Goal: Task Accomplishment & Management: Use online tool/utility

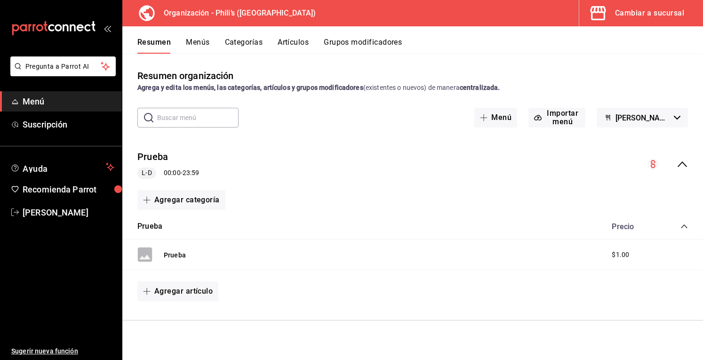
click at [162, 46] on button "Resumen" at bounding box center [153, 46] width 33 height 16
click at [195, 48] on button "Menús" at bounding box center [198, 46] width 24 height 16
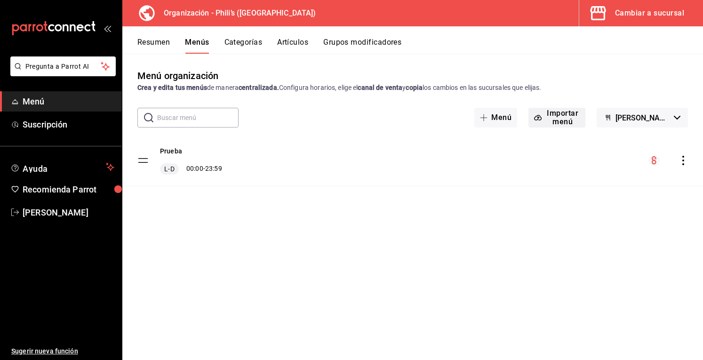
click at [569, 115] on button "Importar menú" at bounding box center [556, 118] width 57 height 20
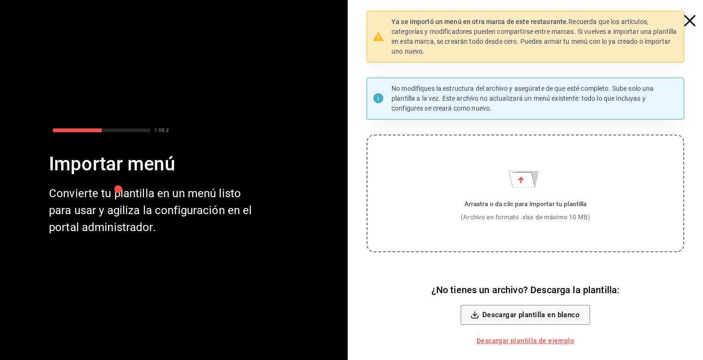
click at [532, 173] on icon "Importar menú" at bounding box center [526, 179] width 26 height 16
click at [0, 0] on input "Arrastra o da clic para importar tu plantilla (Archivo en formato .xlsx de máxi…" at bounding box center [0, 0] width 0 height 0
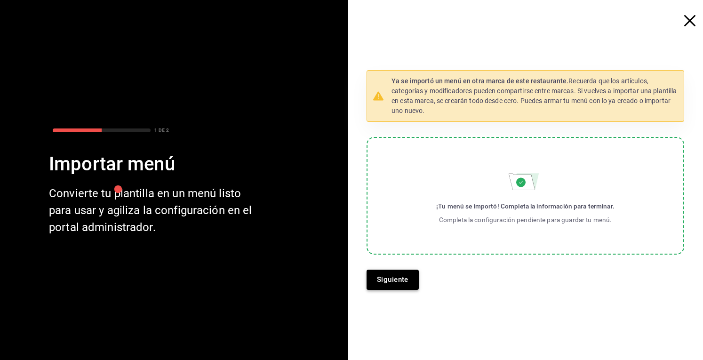
click at [389, 279] on button "Siguiente" at bounding box center [392, 279] width 52 height 20
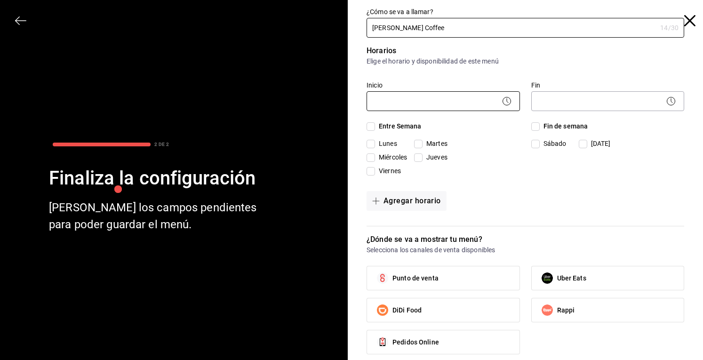
type input "[PERSON_NAME] Coffee"
click at [452, 104] on body "Pregunta a Parrot AI Menú Suscripción Ayuda Recomienda Parrot [PERSON_NAME] Sug…" at bounding box center [351, 180] width 703 height 360
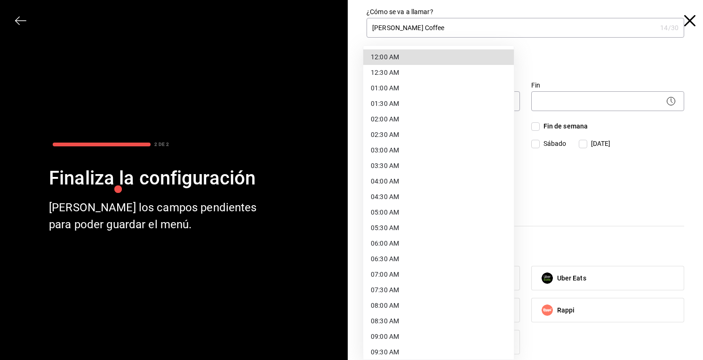
click at [383, 269] on li "07:00 AM" at bounding box center [438, 275] width 150 height 16
type input "07:00"
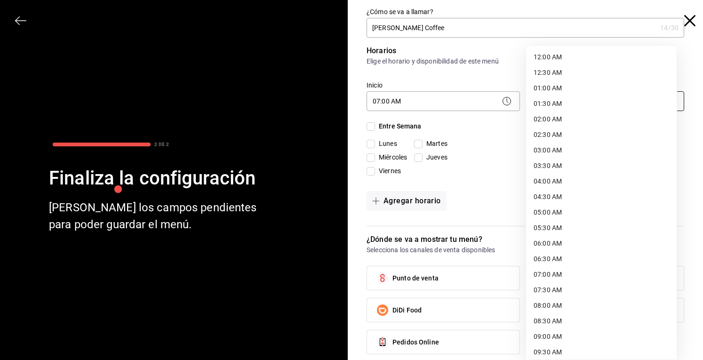
click at [577, 98] on body "Pregunta a Parrot AI Menú Suscripción Ayuda Recomienda Parrot [PERSON_NAME] Sug…" at bounding box center [351, 180] width 703 height 360
click at [546, 292] on li "19:00 PM" at bounding box center [601, 292] width 150 height 16
type input "19:00"
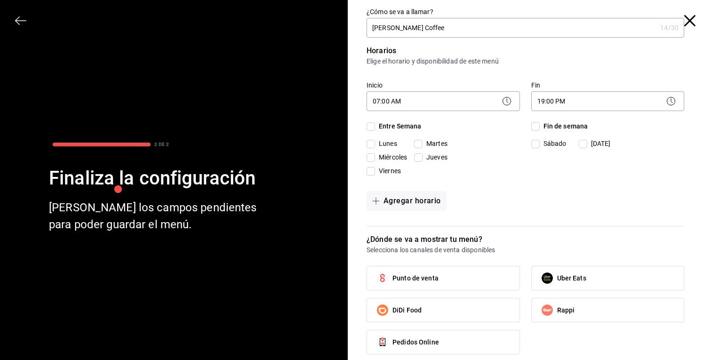
click at [367, 127] on input "Entre Semana" at bounding box center [370, 126] width 8 height 8
checkbox input "true"
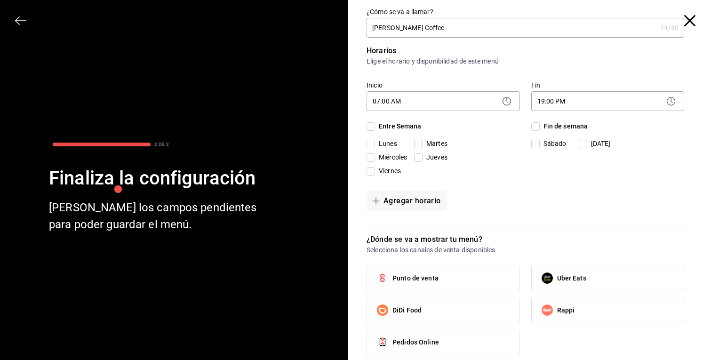
checkbox input "true"
click at [531, 125] on input "Fin de semana" at bounding box center [535, 126] width 8 height 8
checkbox input "true"
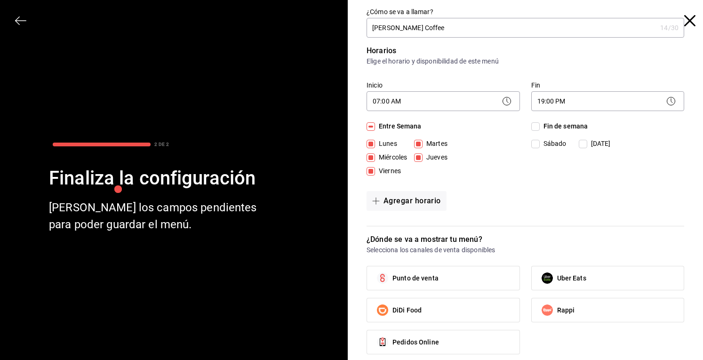
checkbox input "true"
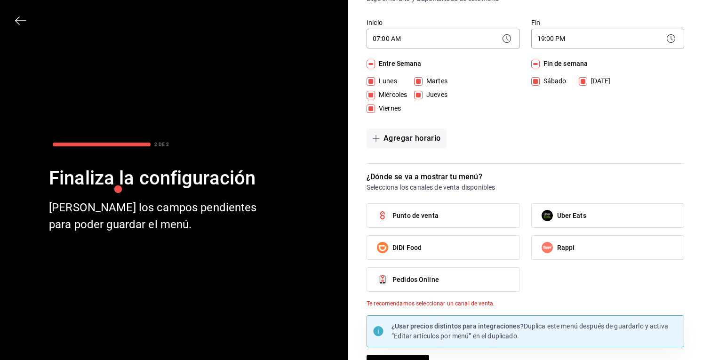
scroll to position [64, 0]
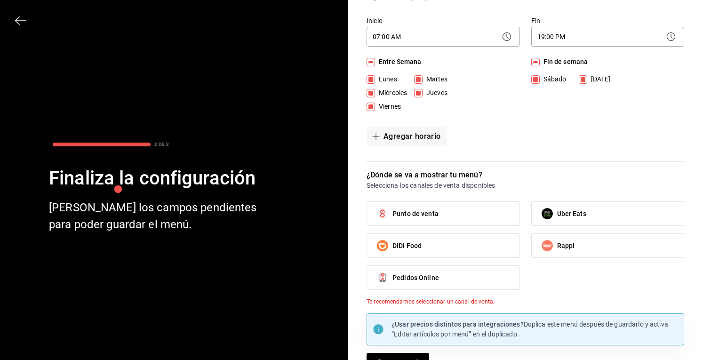
click at [435, 212] on label "Punto de venta" at bounding box center [443, 214] width 152 height 24
click at [392, 212] on input "Punto de venta" at bounding box center [382, 214] width 20 height 20
checkbox input "true"
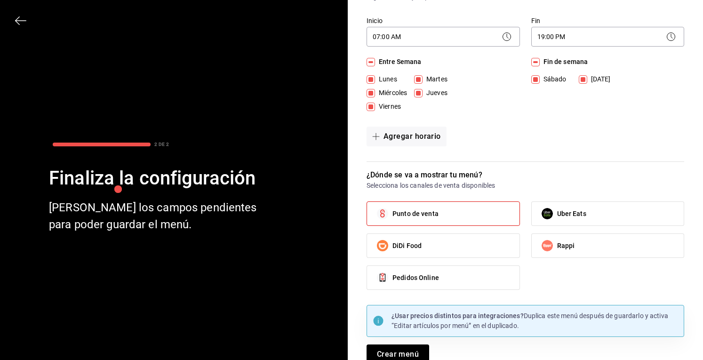
scroll to position [74, 0]
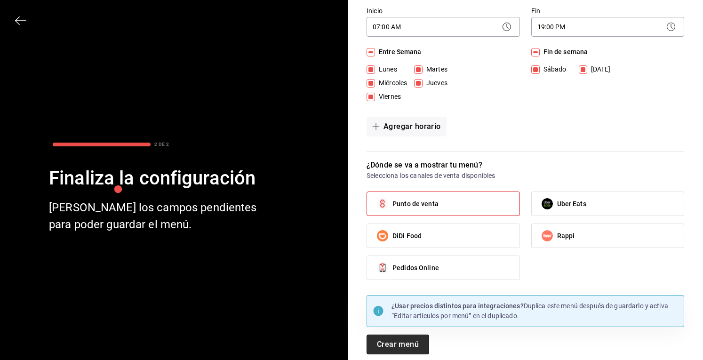
click at [398, 338] on button "Crear menú" at bounding box center [397, 344] width 63 height 20
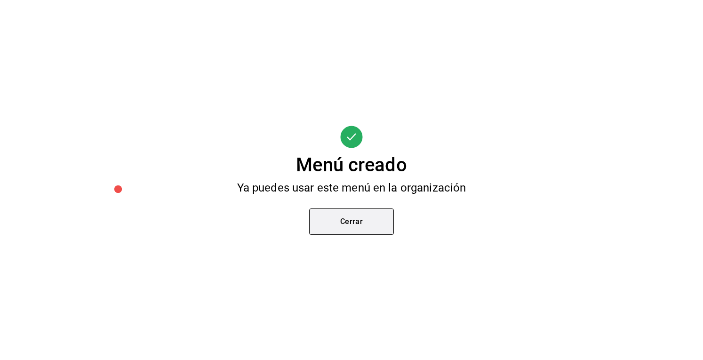
click at [365, 222] on button "Cerrar" at bounding box center [351, 221] width 85 height 26
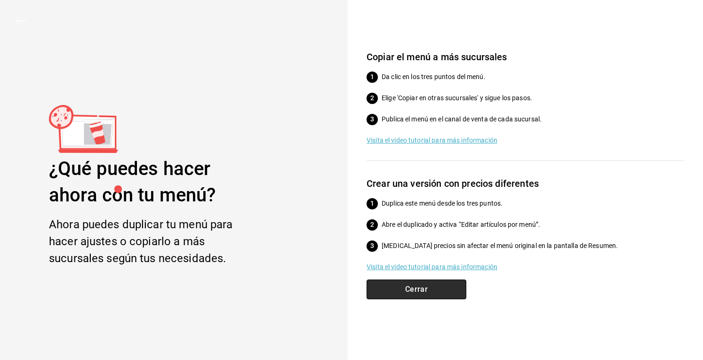
click at [419, 288] on button "Cerrar" at bounding box center [416, 289] width 100 height 20
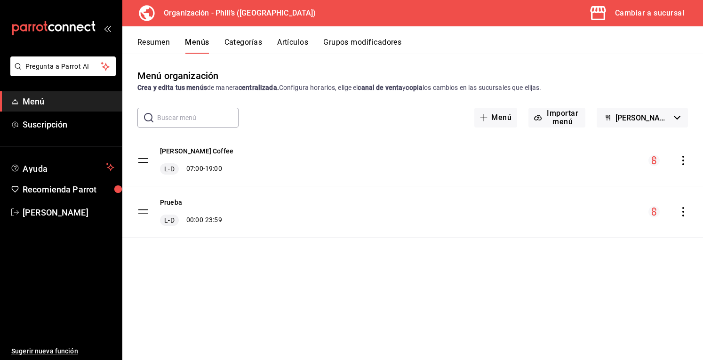
click at [684, 213] on icon "actions" at bounding box center [682, 211] width 9 height 9
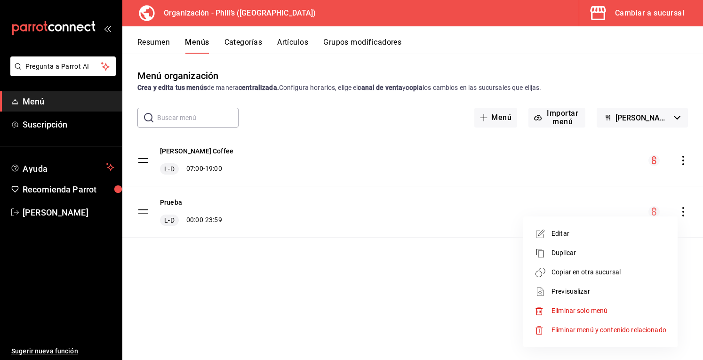
click at [577, 326] on span "Eliminar menú y contenido relacionado" at bounding box center [608, 330] width 115 height 8
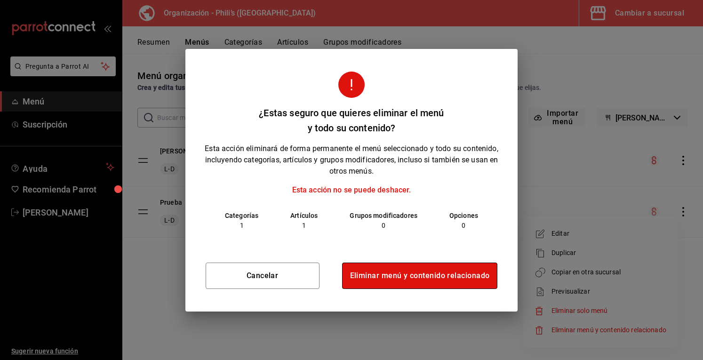
click at [432, 278] on button "Eliminar menú y contenido relacionado" at bounding box center [420, 275] width 156 height 26
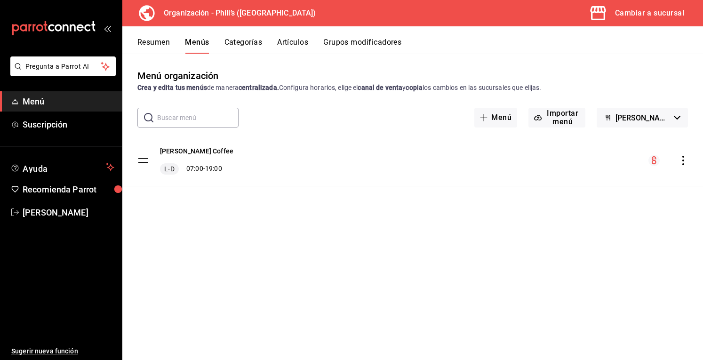
drag, startPoint x: 492, startPoint y: 241, endPoint x: 383, endPoint y: 221, distance: 110.9
click at [383, 221] on div "Menú organización Crea y edita tus menús de manera centralizada. Configura hora…" at bounding box center [412, 214] width 580 height 291
click at [550, 116] on button "Importar menú" at bounding box center [556, 118] width 57 height 20
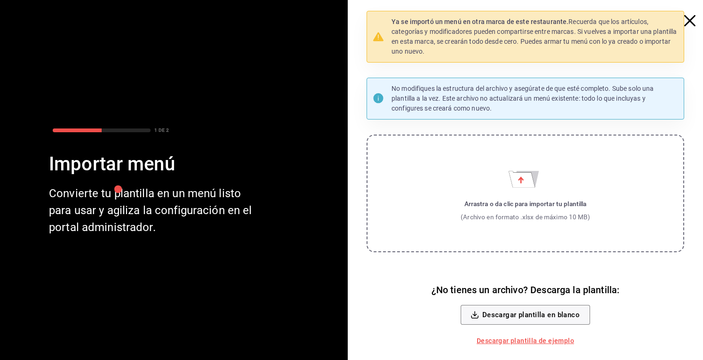
click at [523, 166] on icon "Importar menú" at bounding box center [525, 176] width 34 height 23
click at [0, 0] on input "Arrastra o da clic para importar tu plantilla (Archivo en formato .xlsx de máxi…" at bounding box center [0, 0] width 0 height 0
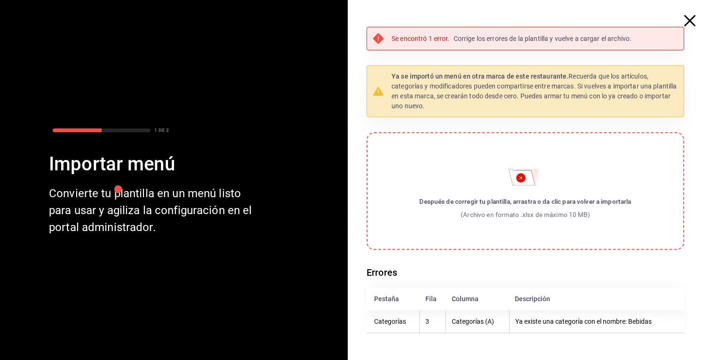
click at [521, 185] on label "Después de corregir tu plantilla, arrastra o da clic para volver a importarla (…" at bounding box center [524, 191] width 317 height 118
click at [0, 0] on input "Después de corregir tu plantilla, arrastra o da clic para volver a importarla (…" at bounding box center [0, 0] width 0 height 0
click at [493, 200] on div "Después de corregir tu plantilla, arrastra o da clic para volver a importarla" at bounding box center [525, 201] width 212 height 9
click at [0, 0] on input "Después de corregir tu plantilla, arrastra o da clic para volver a importarla (…" at bounding box center [0, 0] width 0 height 0
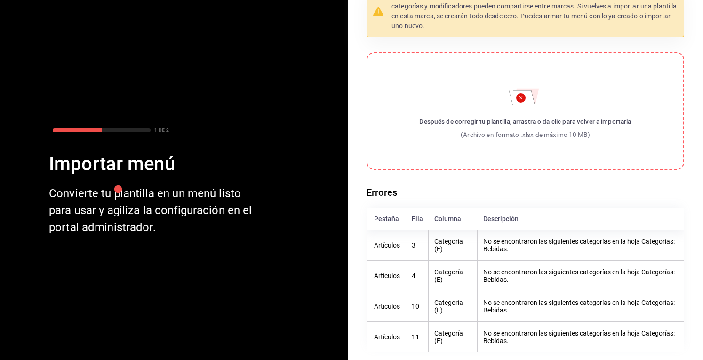
scroll to position [0, 0]
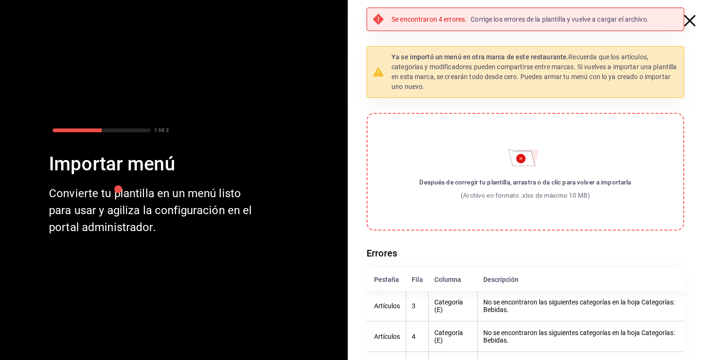
click at [517, 168] on label "Después de corregir tu plantilla, arrastra o da clic para volver a importarla (…" at bounding box center [524, 172] width 317 height 118
click at [0, 0] on input "Después de corregir tu plantilla, arrastra o da clic para volver a importarla (…" at bounding box center [0, 0] width 0 height 0
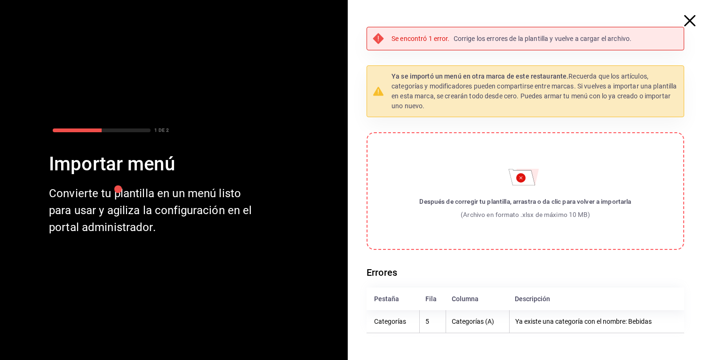
click at [683, 22] on div "Se encontró 1 error. Corrige los errores de la plantilla y vuelve a cargar el a…" at bounding box center [529, 180] width 348 height 360
click at [689, 21] on icon "button" at bounding box center [689, 20] width 11 height 11
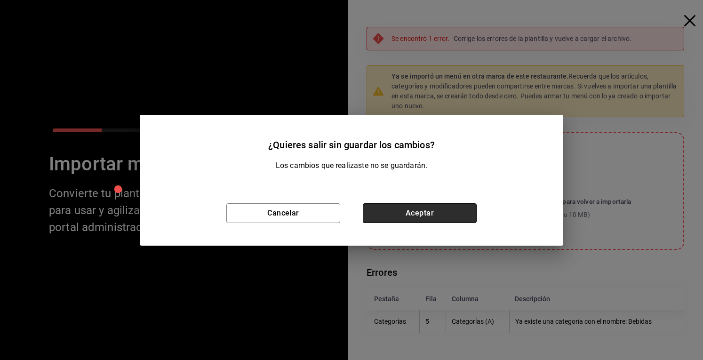
click at [383, 221] on button "Aceptar" at bounding box center [420, 213] width 114 height 20
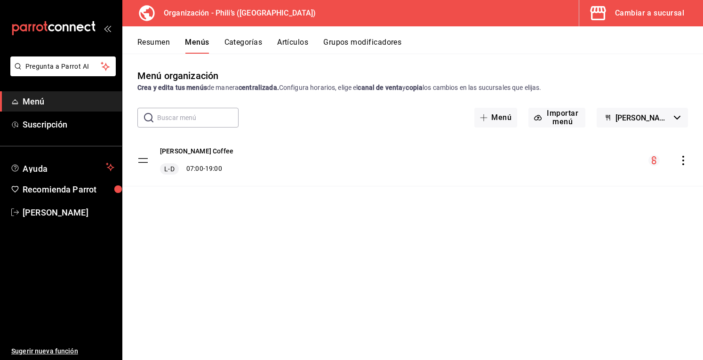
click at [287, 39] on button "Artículos" at bounding box center [292, 46] width 31 height 16
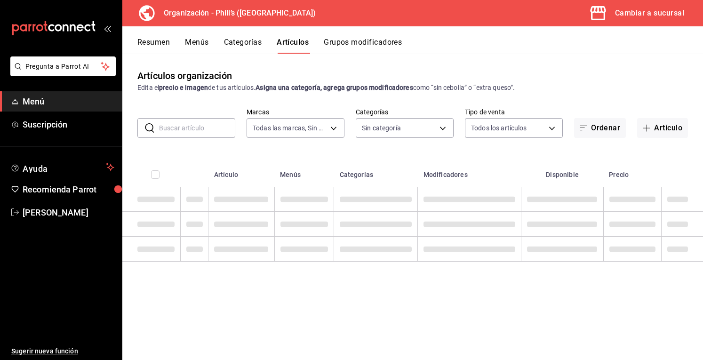
type input "b2467840-9bbc-4138-ae71-b33156c52f5e"
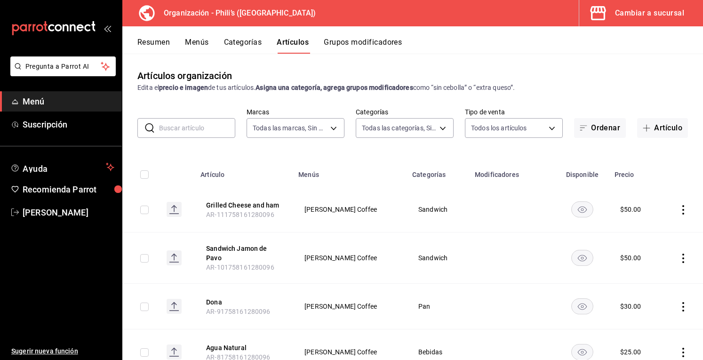
type input "72eba707-59f6-4c4e-97f1-ed244fa5364f,7aebc376-f829-4823-8519-7f6d15863bf7,10062…"
click at [361, 47] on button "Grupos modificadores" at bounding box center [363, 46] width 78 height 16
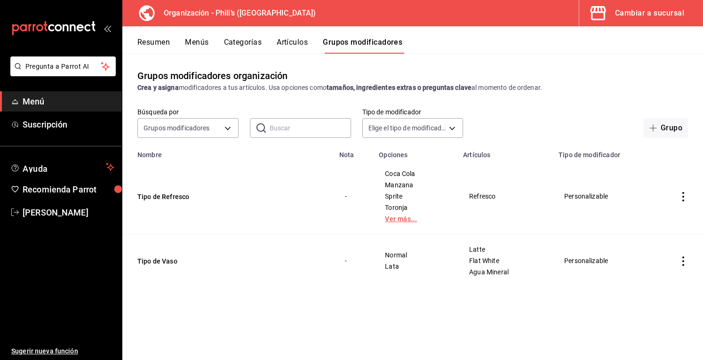
click at [401, 221] on link "Ver más..." at bounding box center [415, 218] width 61 height 7
click at [240, 43] on button "Categorías" at bounding box center [243, 46] width 38 height 16
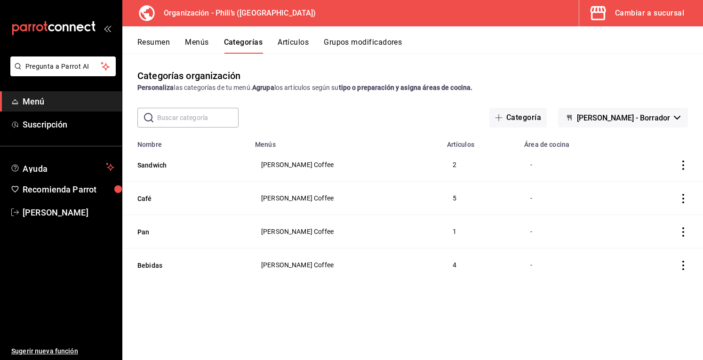
click at [207, 43] on button "Menús" at bounding box center [197, 46] width 24 height 16
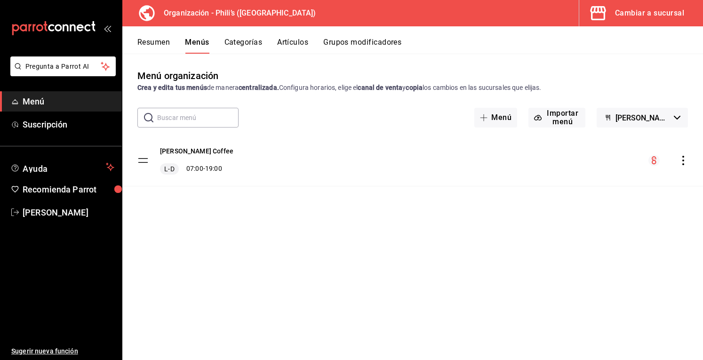
click at [161, 46] on button "Resumen" at bounding box center [153, 46] width 32 height 16
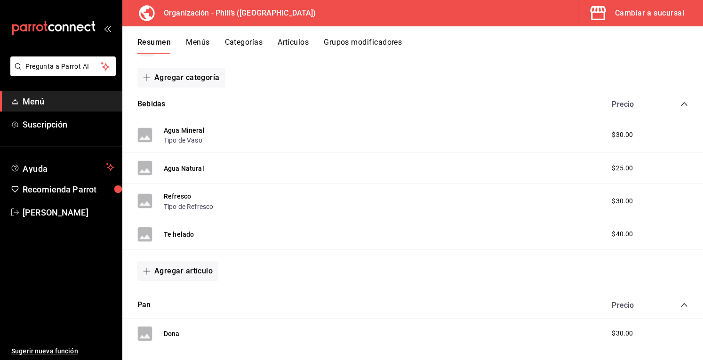
scroll to position [232, 0]
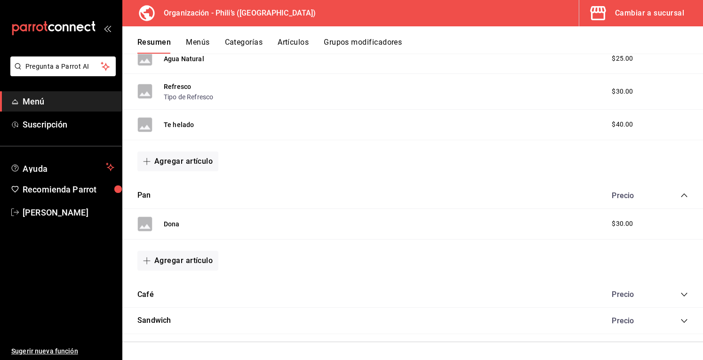
click at [680, 293] on icon "collapse-category-row" at bounding box center [683, 295] width 6 height 4
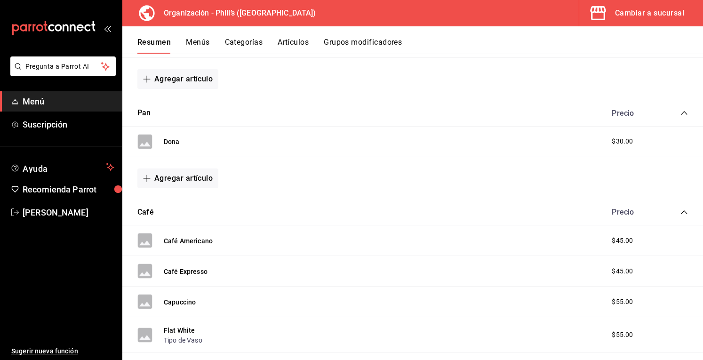
scroll to position [393, 0]
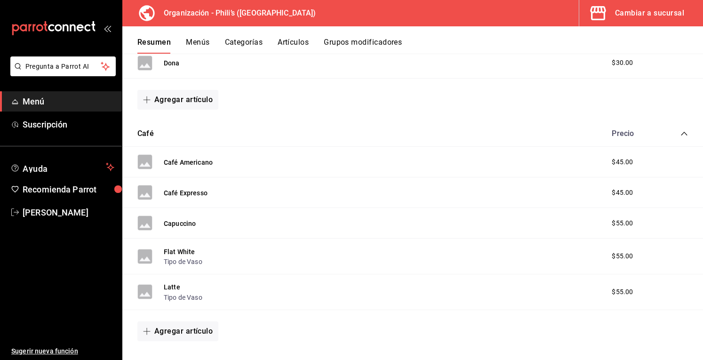
click at [680, 136] on icon "collapse-category-row" at bounding box center [684, 134] width 8 height 8
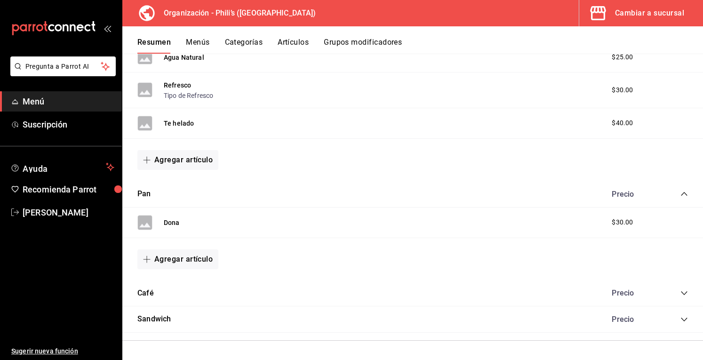
scroll to position [232, 0]
click at [680, 322] on icon "collapse-category-row" at bounding box center [684, 321] width 8 height 8
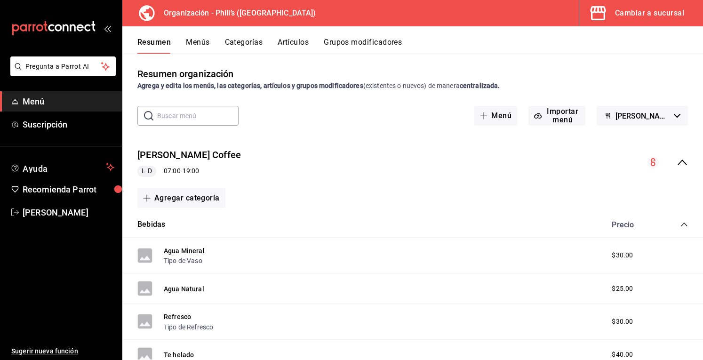
scroll to position [0, 0]
